Goal: Task Accomplishment & Management: Manage account settings

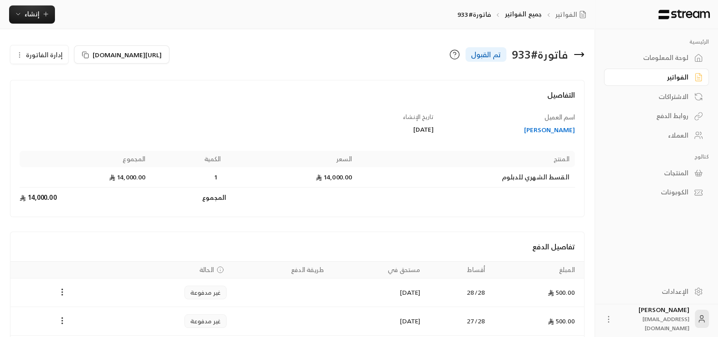
click at [659, 59] on div "لوحة المعلومات" at bounding box center [651, 57] width 73 height 9
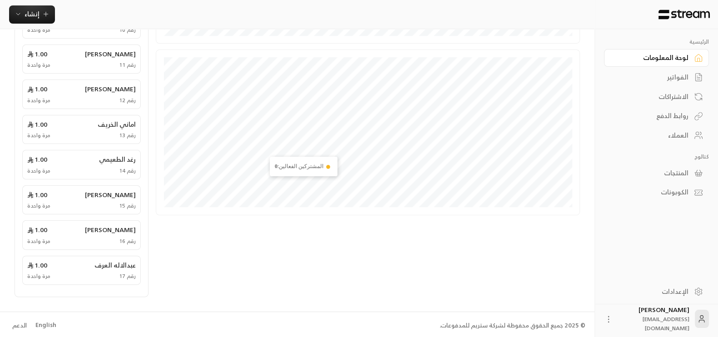
scroll to position [9, 0]
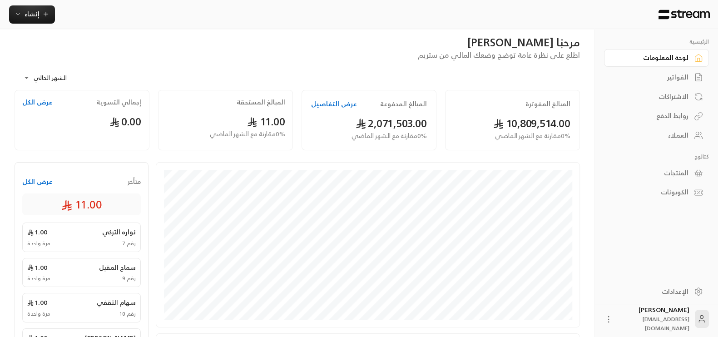
click at [331, 102] on button "عرض التفاصيل" at bounding box center [334, 103] width 46 height 9
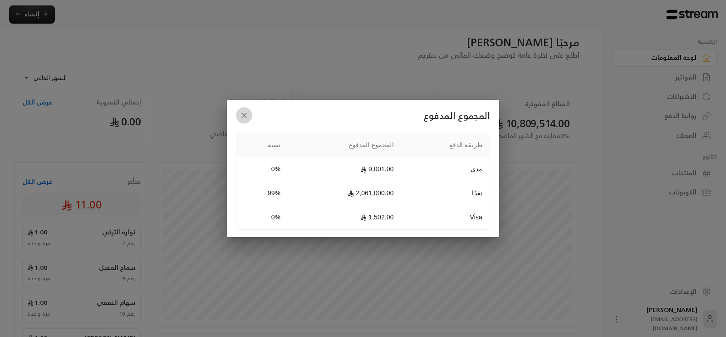
click at [246, 116] on icon "button" at bounding box center [244, 115] width 9 height 9
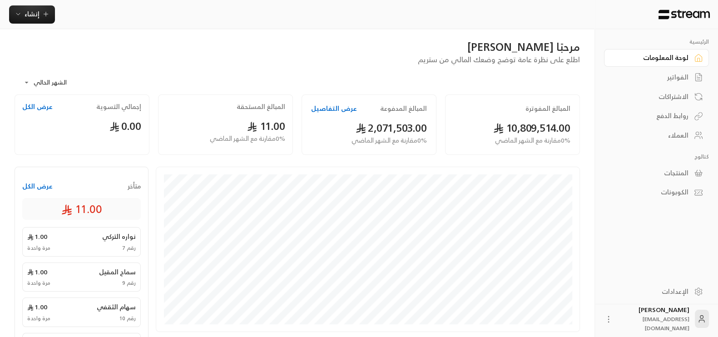
scroll to position [0, 0]
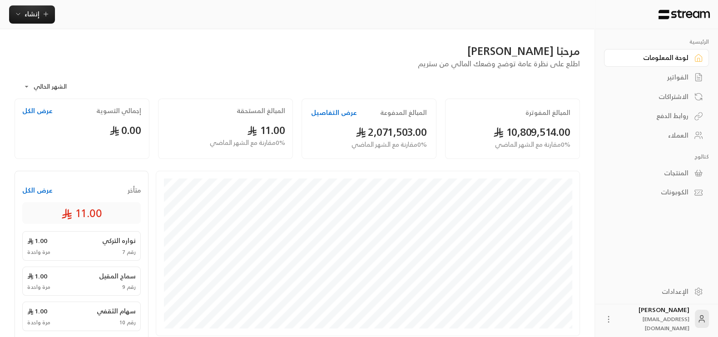
click at [38, 189] on button "عرض الكل" at bounding box center [37, 190] width 30 height 9
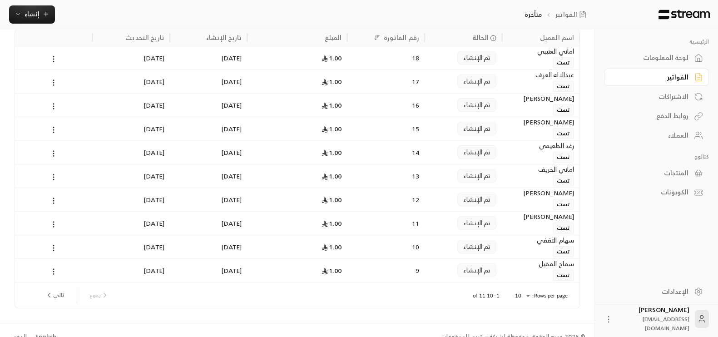
scroll to position [72, 0]
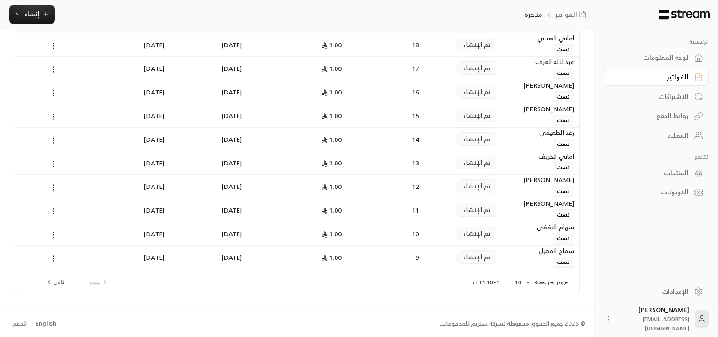
click at [53, 140] on circle at bounding box center [53, 140] width 1 height 1
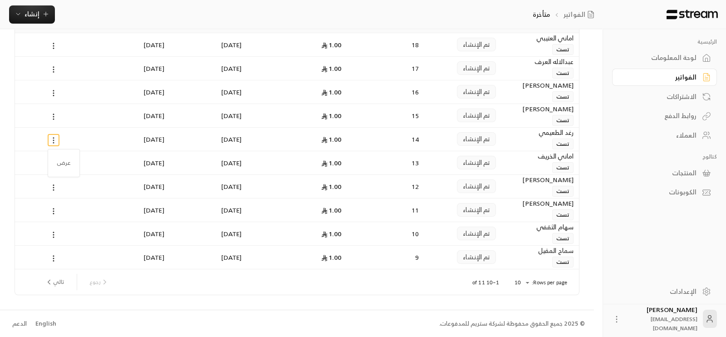
click at [53, 139] on div at bounding box center [363, 168] width 726 height 337
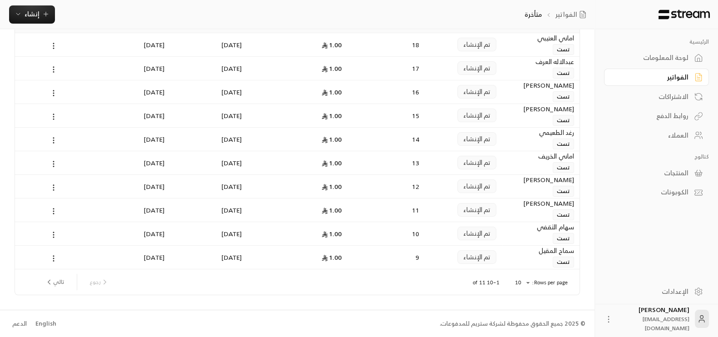
scroll to position [0, 0]
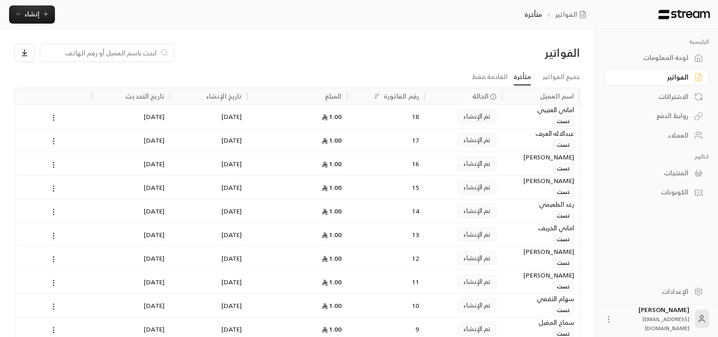
click at [681, 50] on link "لوحة المعلومات" at bounding box center [656, 58] width 105 height 18
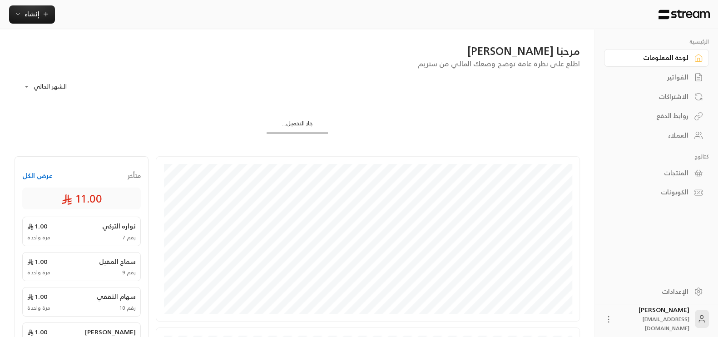
click at [683, 135] on div "العملاء" at bounding box center [651, 135] width 73 height 9
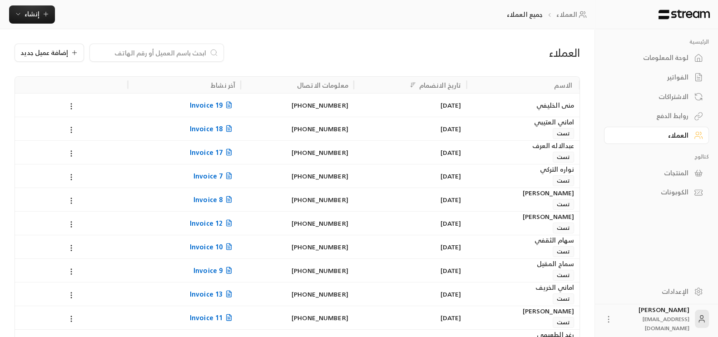
click at [179, 51] on input at bounding box center [150, 53] width 111 height 10
paste input "0536911538"
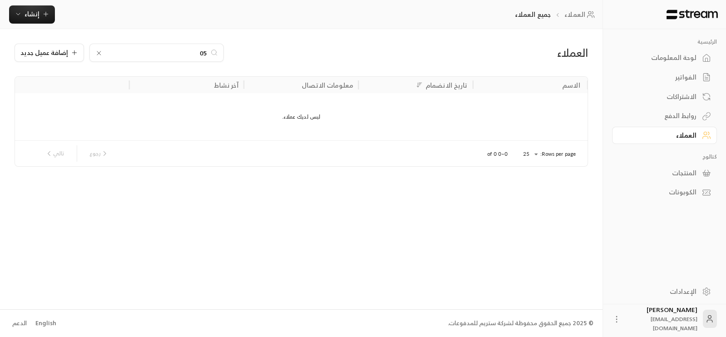
type input "0"
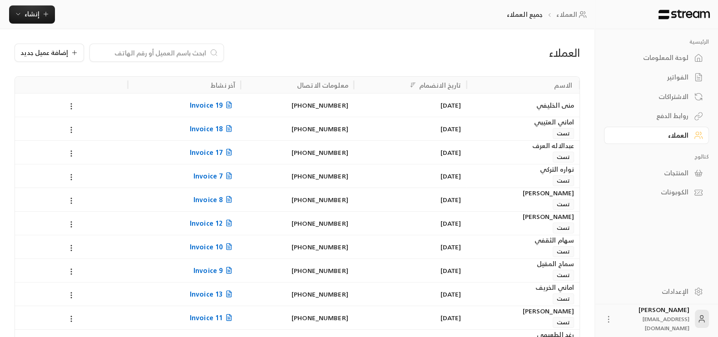
click at [637, 80] on div "الفواتير" at bounding box center [651, 77] width 73 height 9
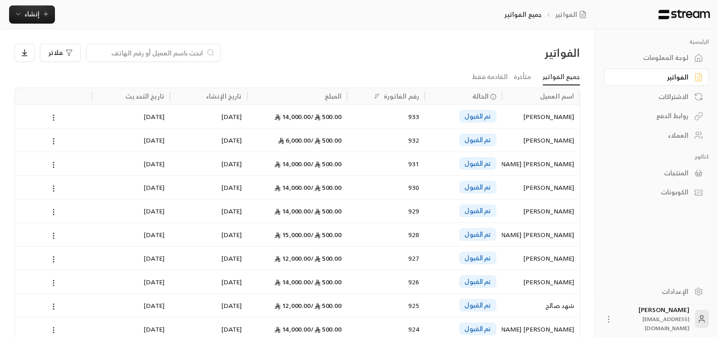
click at [114, 51] on input at bounding box center [147, 53] width 111 height 10
paste input "0536911538"
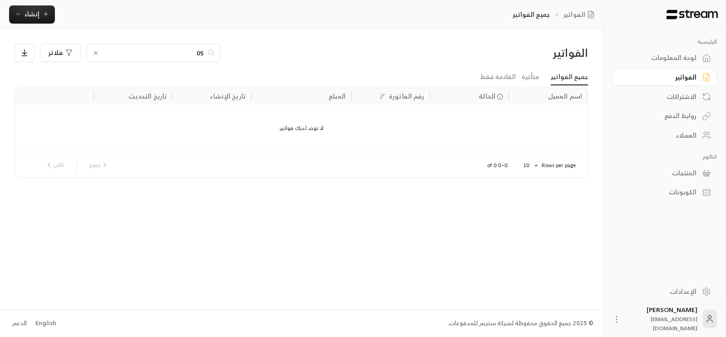
type input "0"
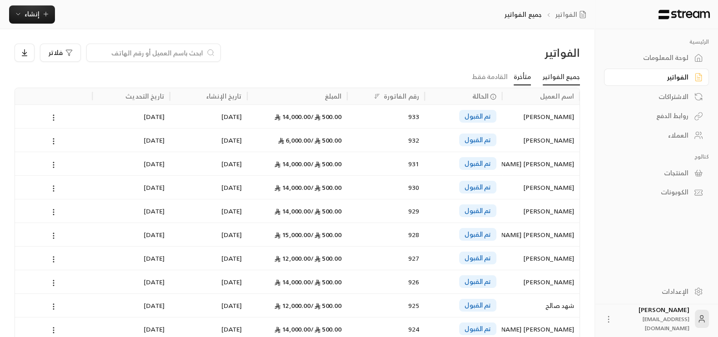
click at [529, 80] on link "متأخرة" at bounding box center [521, 77] width 17 height 16
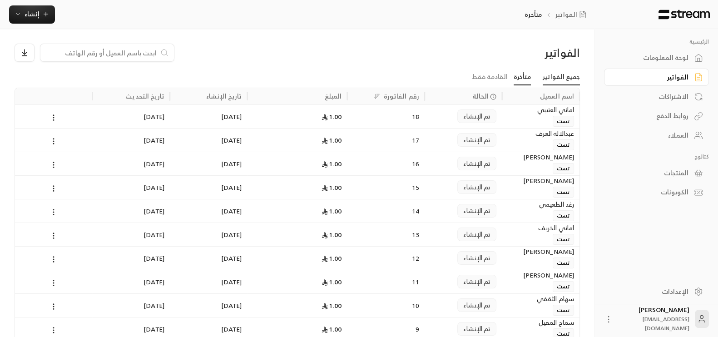
click at [548, 76] on link "جميع الفواتير" at bounding box center [561, 77] width 37 height 16
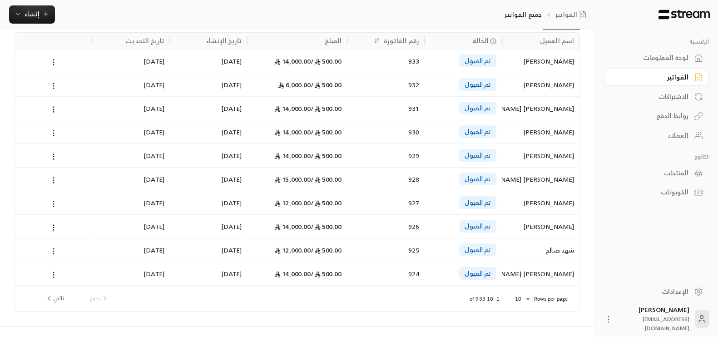
scroll to position [72, 0]
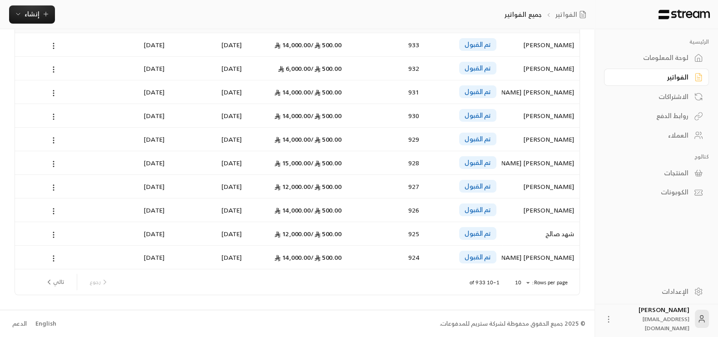
click at [485, 282] on p "1–10 of 933" at bounding box center [484, 282] width 30 height 7
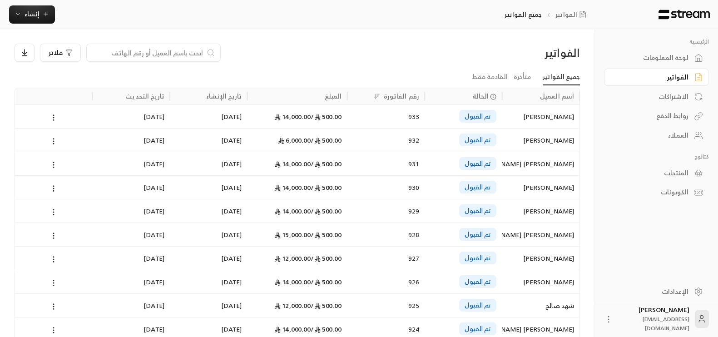
click at [115, 51] on input at bounding box center [147, 53] width 111 height 10
click at [636, 198] on link "الكوبونات" at bounding box center [656, 192] width 105 height 18
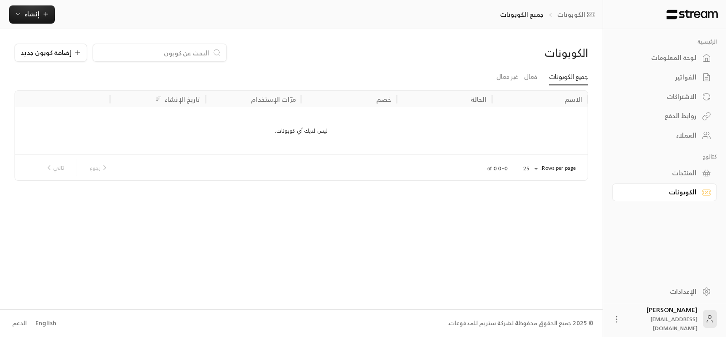
click at [668, 79] on div "الفواتير" at bounding box center [660, 77] width 73 height 9
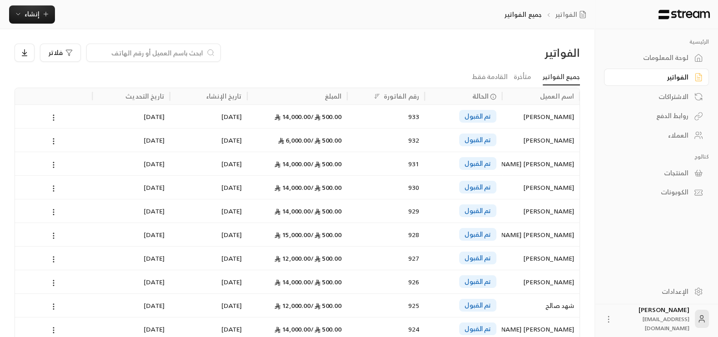
click at [137, 48] on input at bounding box center [147, 53] width 111 height 10
paste input "0536911538"
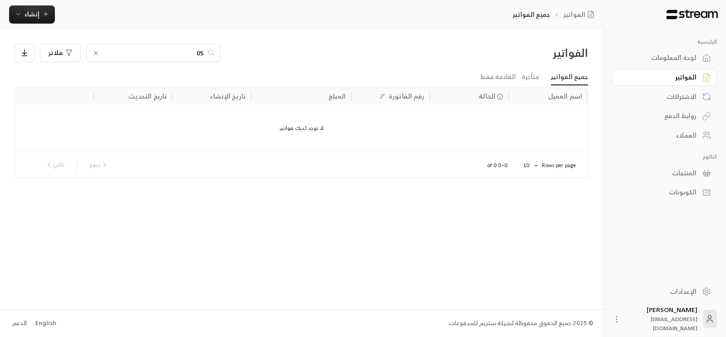
type input "0"
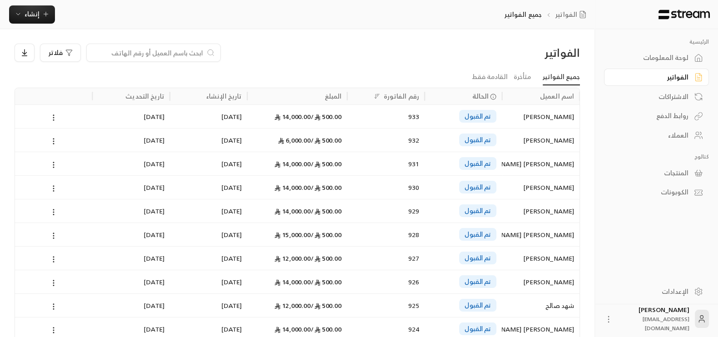
click at [125, 50] on input at bounding box center [147, 53] width 111 height 10
paste input "[PERSON_NAME]"
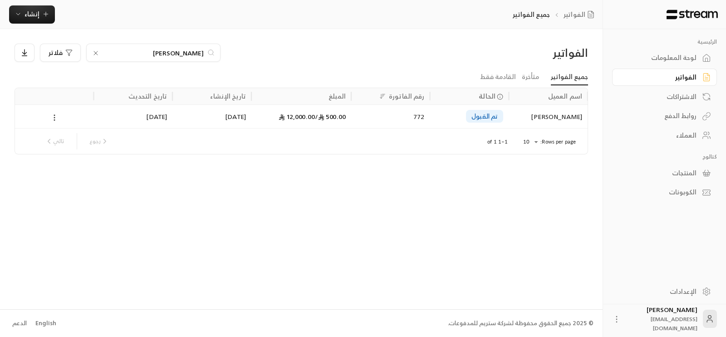
type input "[PERSON_NAME]"
click at [55, 118] on icon at bounding box center [54, 117] width 8 height 8
click at [63, 142] on li "عرض" at bounding box center [64, 140] width 23 height 16
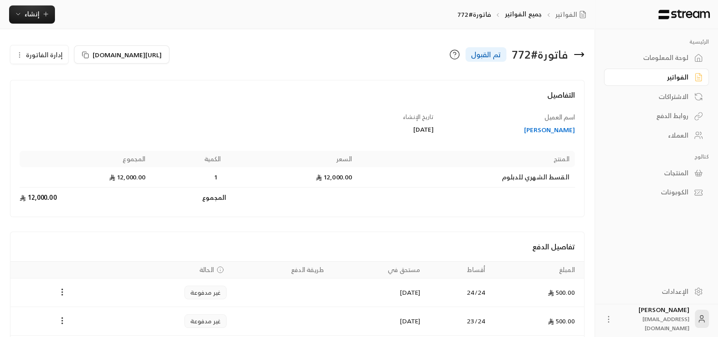
click at [20, 51] on icon "button" at bounding box center [19, 54] width 7 height 7
click at [62, 84] on span "إلغاء" at bounding box center [62, 80] width 11 height 7
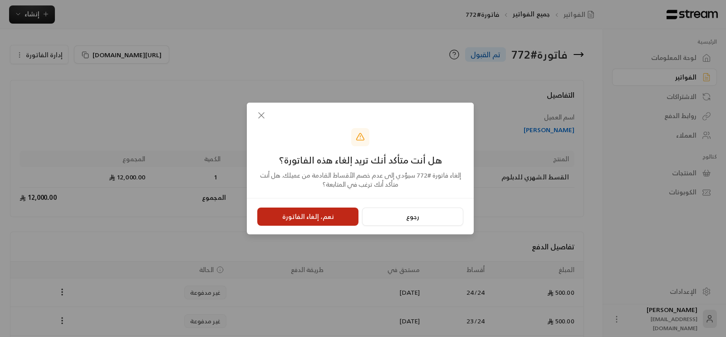
click at [319, 214] on button "نعم، إلغاء الفاتورة" at bounding box center [307, 216] width 101 height 18
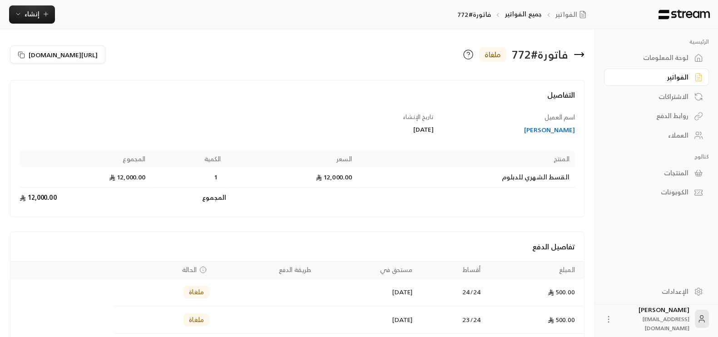
click at [570, 56] on div "فاتورة # 772 ملغاة" at bounding box center [442, 55] width 291 height 22
click at [580, 56] on icon at bounding box center [578, 54] width 11 height 11
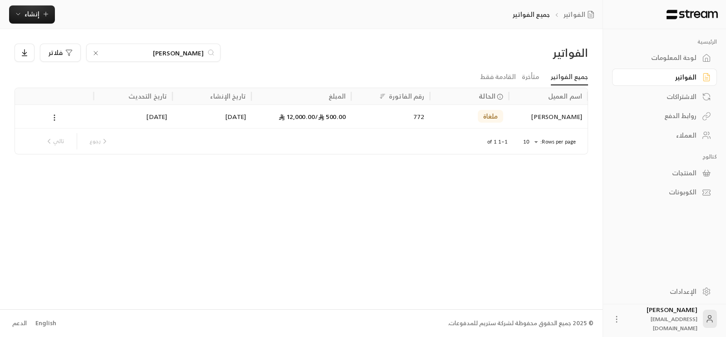
click at [178, 53] on input "[PERSON_NAME]" at bounding box center [153, 53] width 101 height 10
paste input "بير المولد"
type input "عبير المولد"
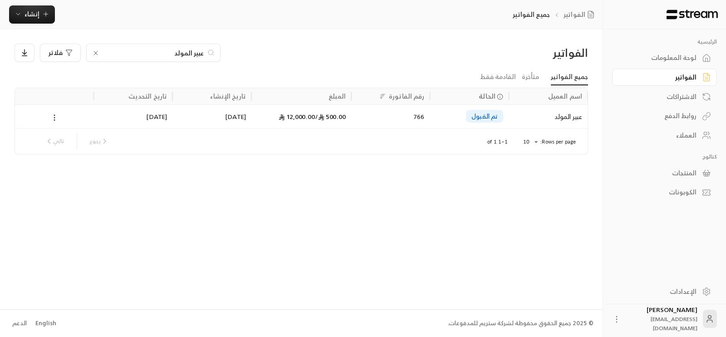
click at [55, 115] on icon at bounding box center [54, 117] width 8 height 8
click at [69, 144] on li "عرض" at bounding box center [64, 140] width 23 height 16
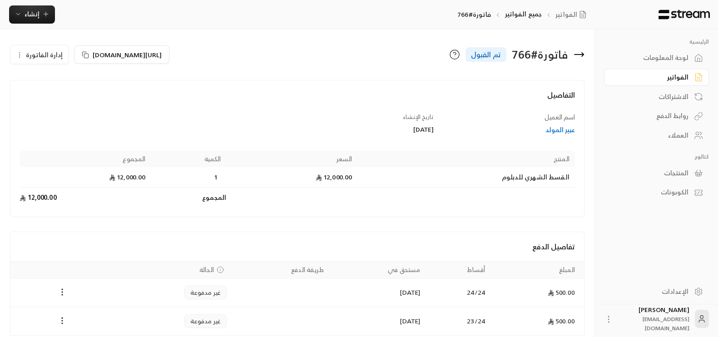
click at [20, 54] on circle "button" at bounding box center [20, 54] width 0 height 0
click at [38, 81] on link "إلغاء" at bounding box center [44, 81] width 56 height 16
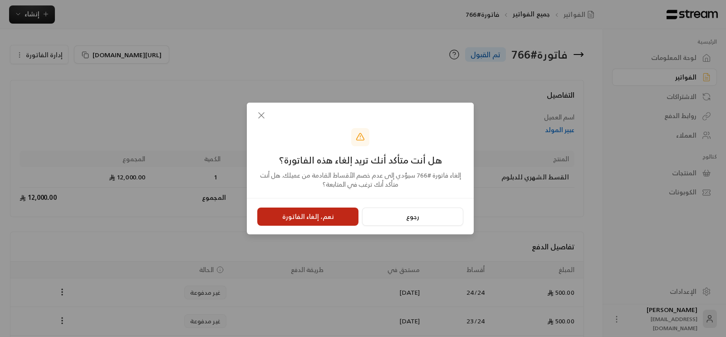
click at [310, 217] on button "نعم، إلغاء الفاتورة" at bounding box center [307, 216] width 101 height 18
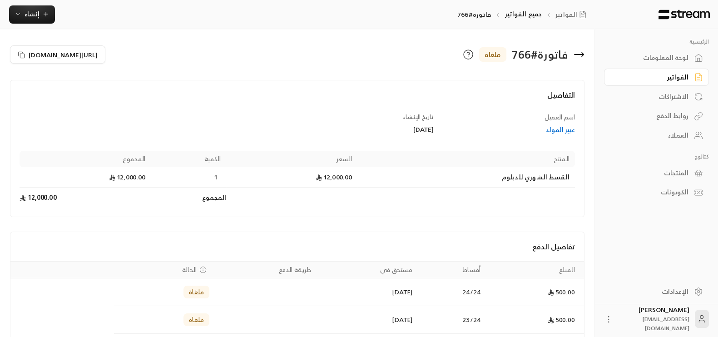
click at [582, 55] on icon at bounding box center [583, 55] width 2 height 4
